Goal: Transaction & Acquisition: Subscribe to service/newsletter

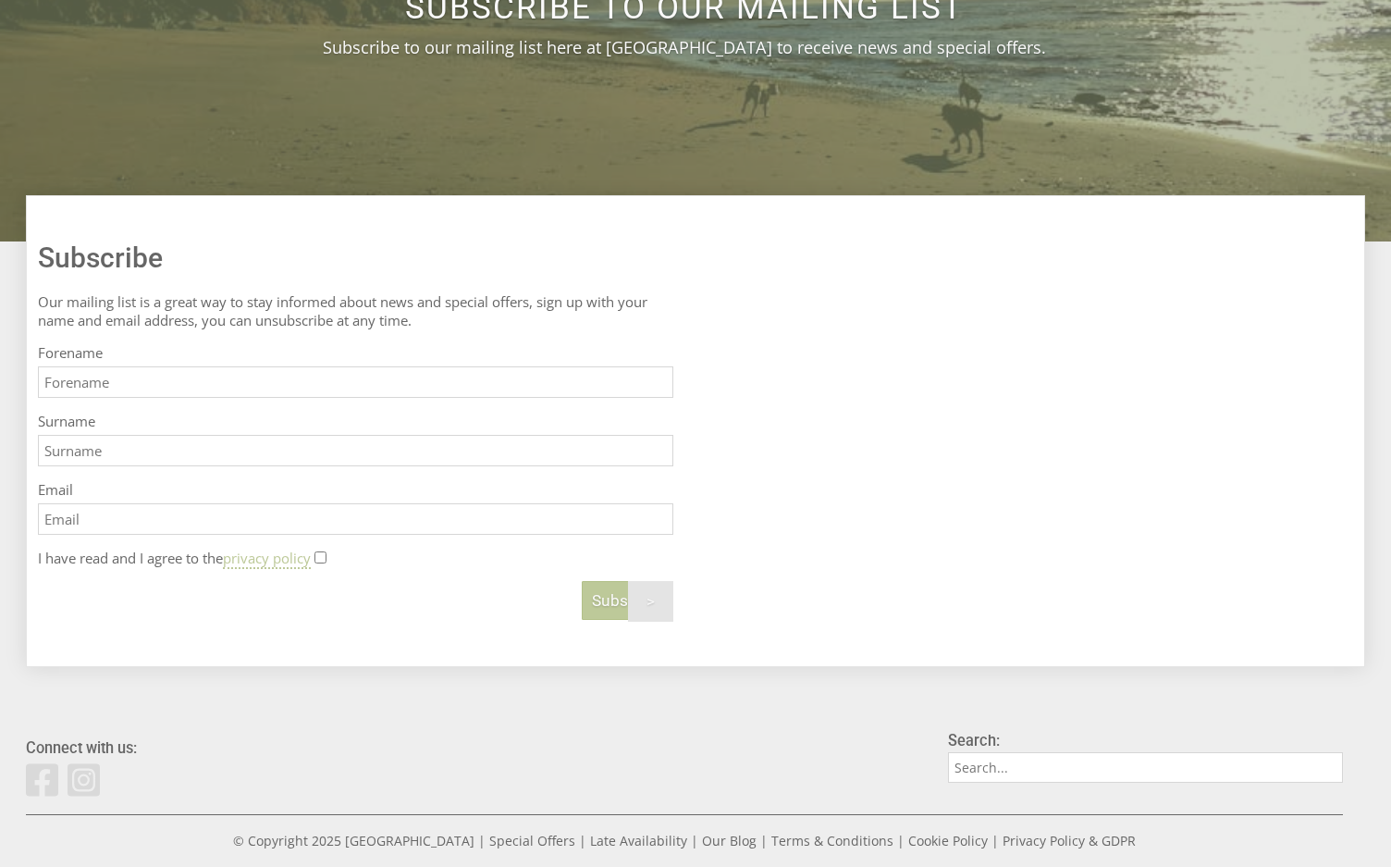
scroll to position [370, 0]
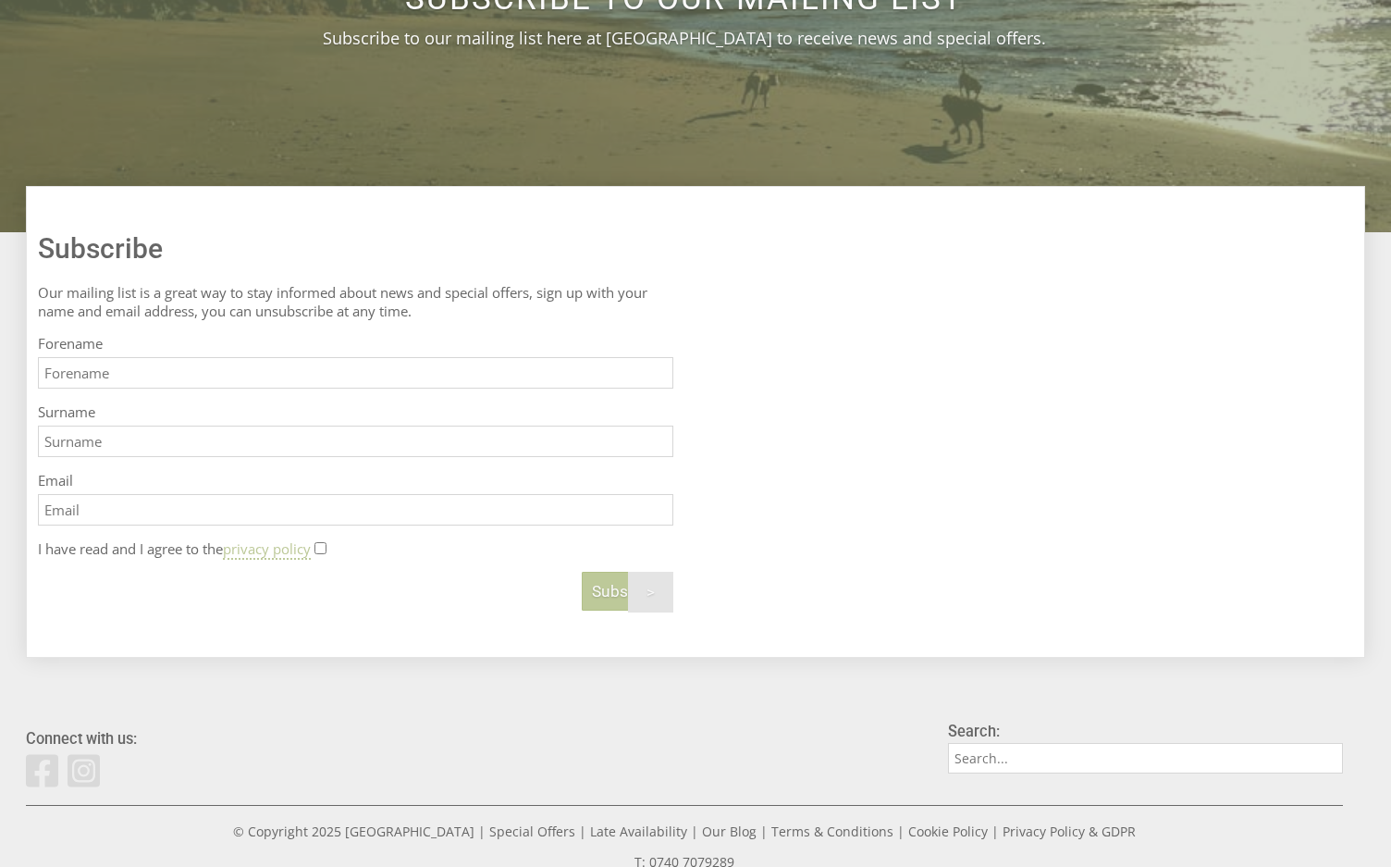
click at [134, 375] on input "Forename" at bounding box center [355, 372] width 635 height 31
type input "[PERSON_NAME]"
type input "greensmith"
type input "[PERSON_NAME][EMAIL_ADDRESS][PERSON_NAME][DOMAIN_NAME]"
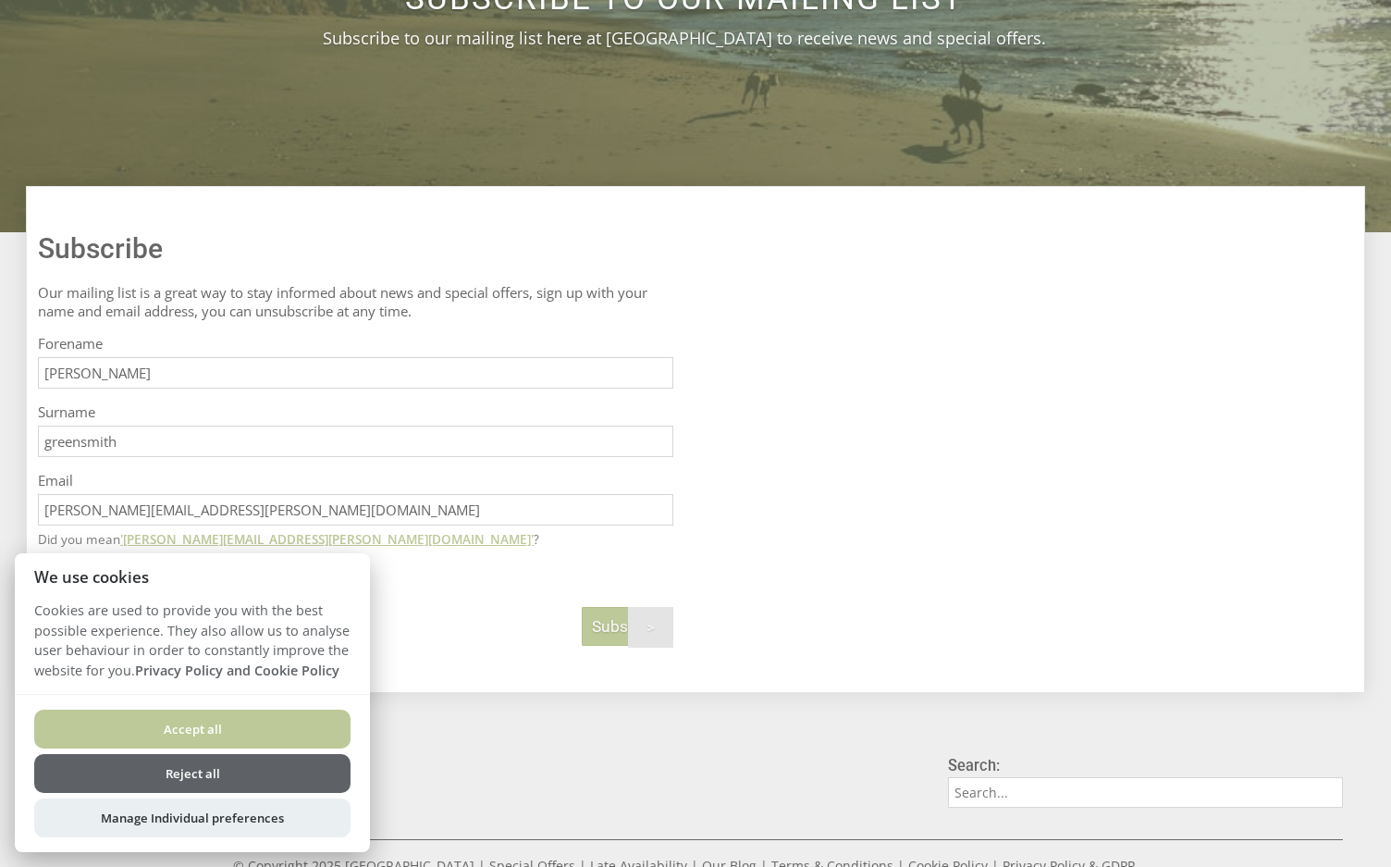
click at [272, 721] on button "Accept all" at bounding box center [192, 728] width 316 height 39
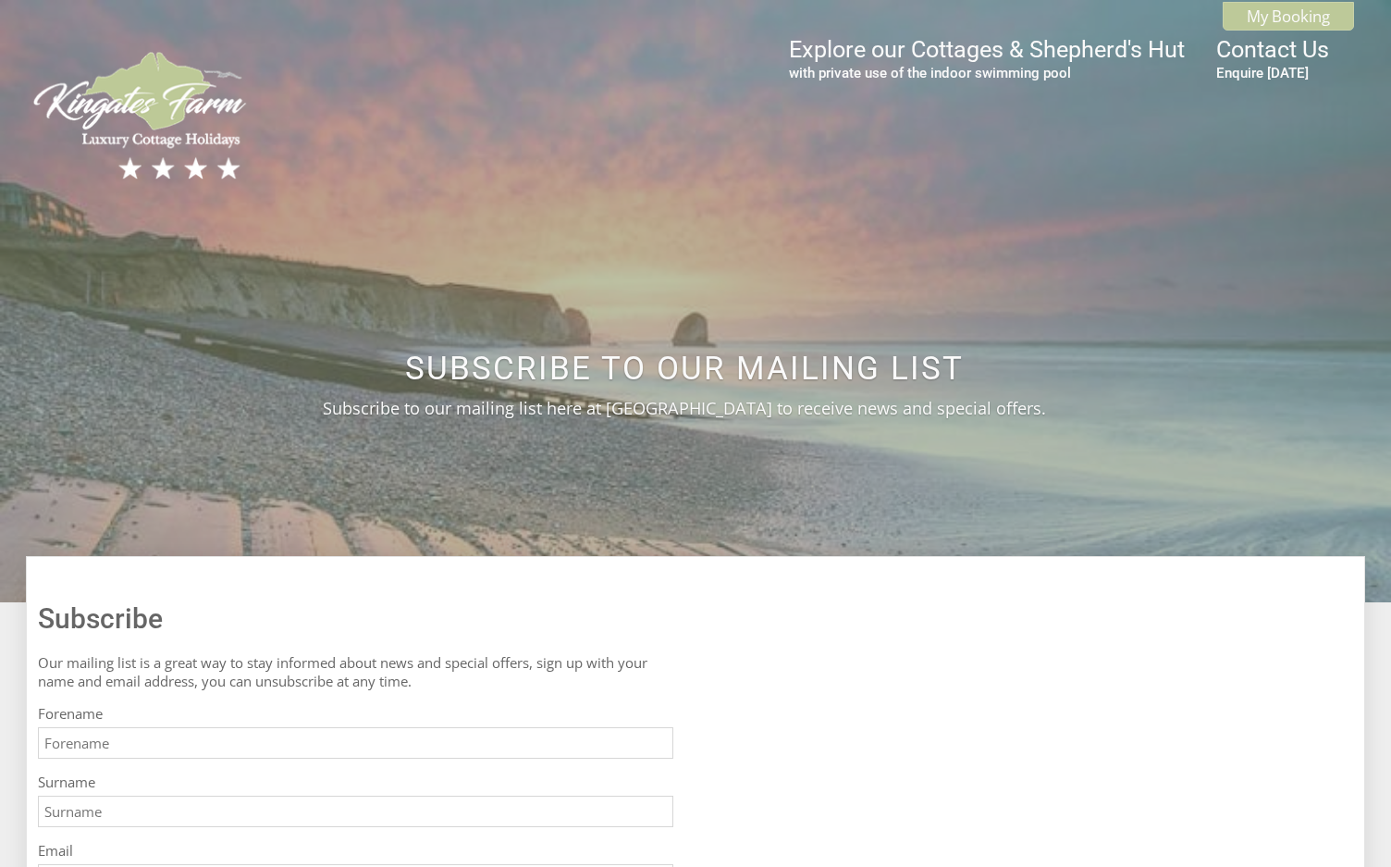
scroll to position [370, 0]
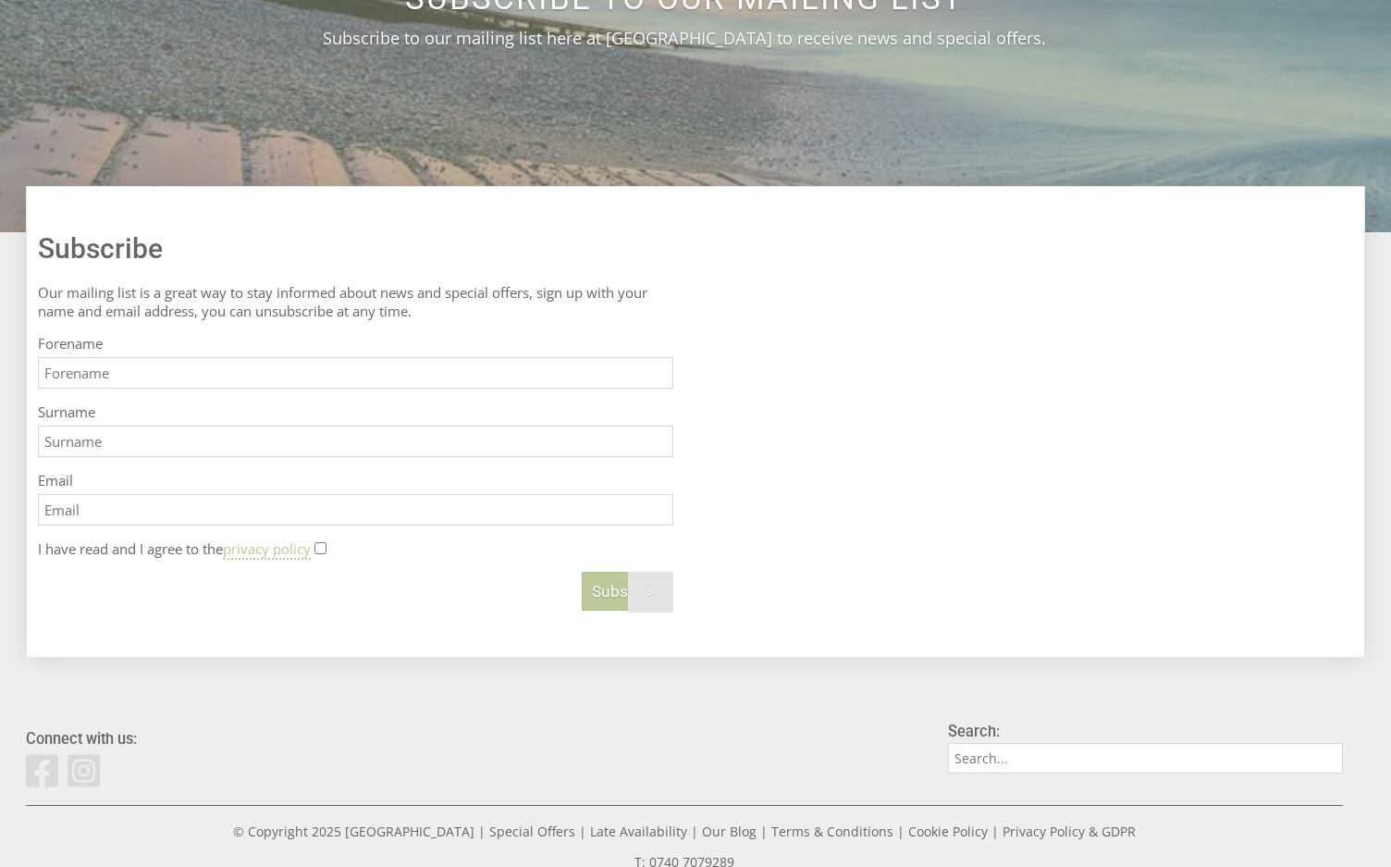
click at [205, 373] on input "Forename" at bounding box center [355, 372] width 635 height 31
type input "[PERSON_NAME]"
type input "greensmith"
type input "[PERSON_NAME][EMAIL_ADDRESS][PERSON_NAME][DOMAIN_NAME]"
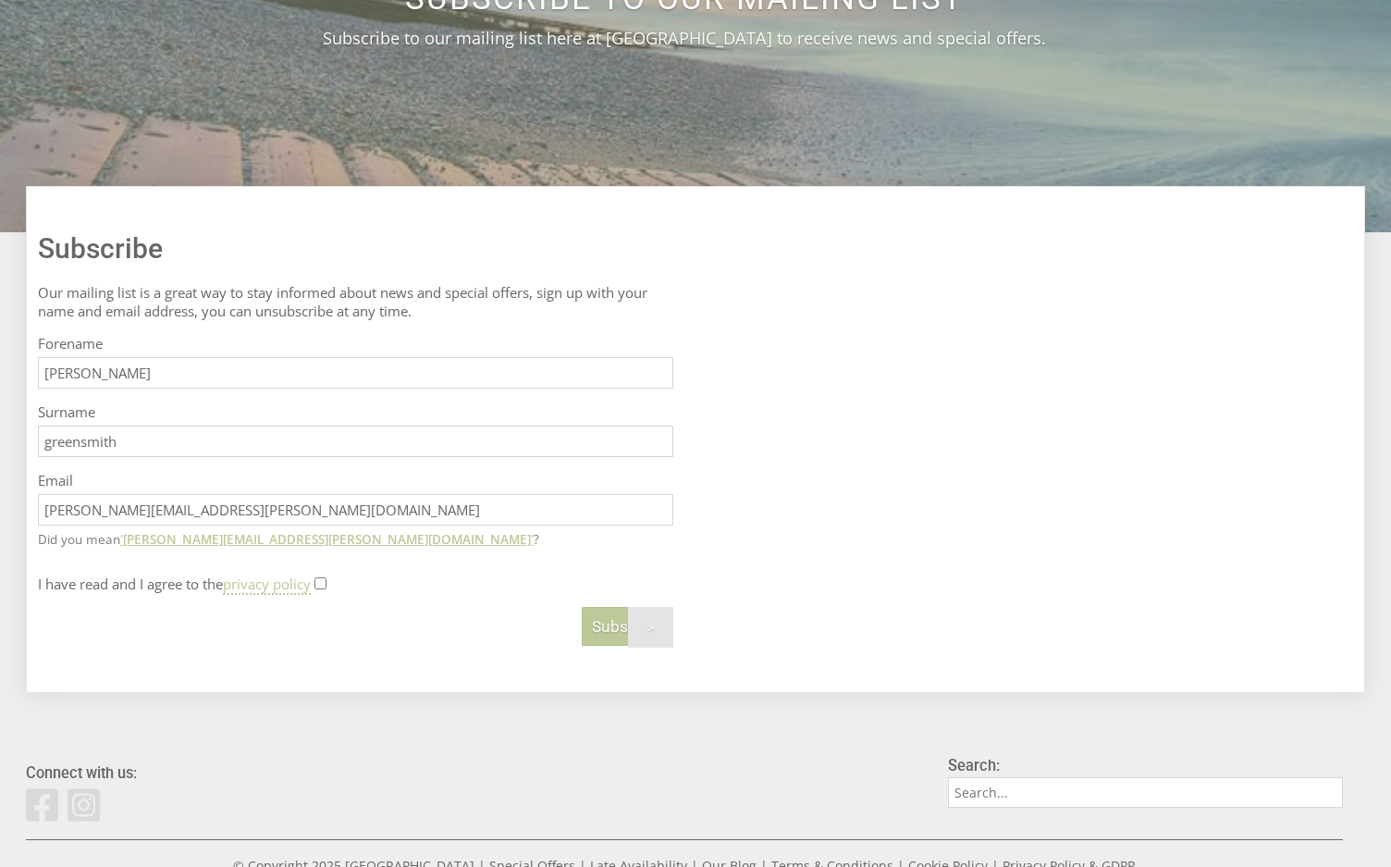
click at [326, 581] on input "I have read and I agree to the privacy policy" at bounding box center [320, 583] width 12 height 12
checkbox input "true"
click at [608, 631] on span "Subscribe" at bounding box center [627, 626] width 71 height 18
